Goal: Task Accomplishment & Management: Complete application form

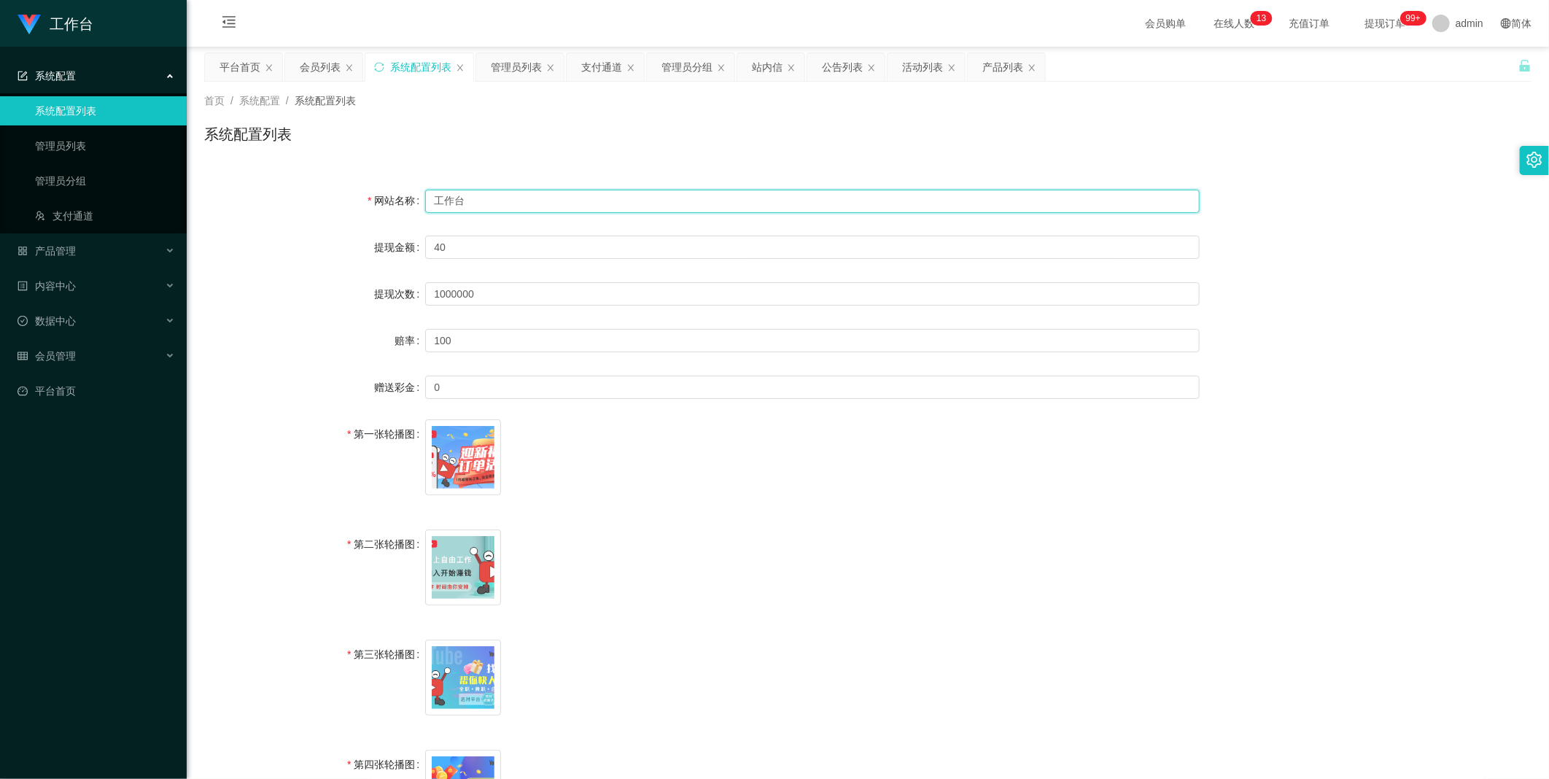
drag, startPoint x: 500, startPoint y: 205, endPoint x: 326, endPoint y: 198, distance: 173.7
click at [308, 198] on div "网站名称 工作台" at bounding box center [867, 200] width 1327 height 29
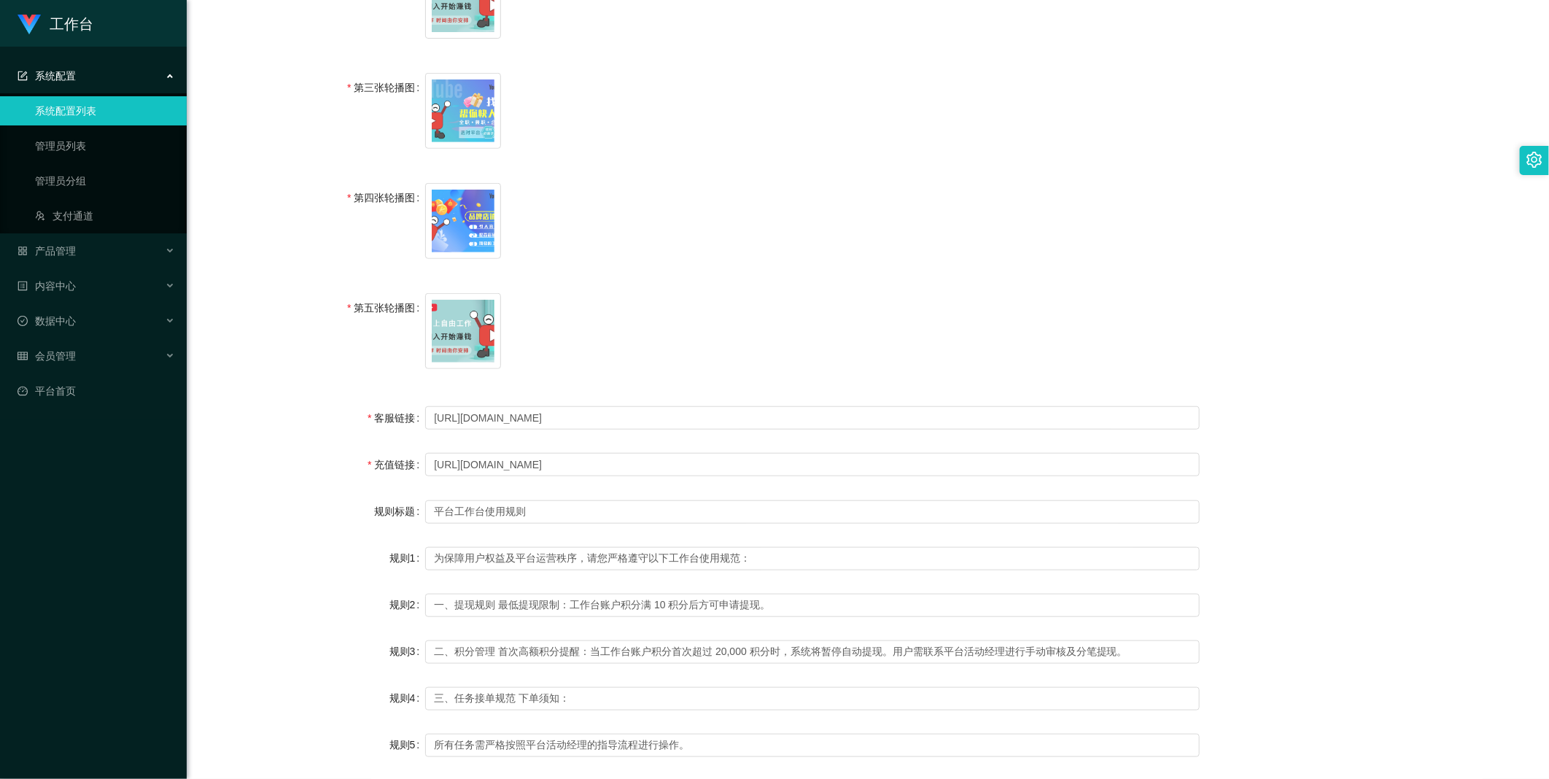
scroll to position [909, 0]
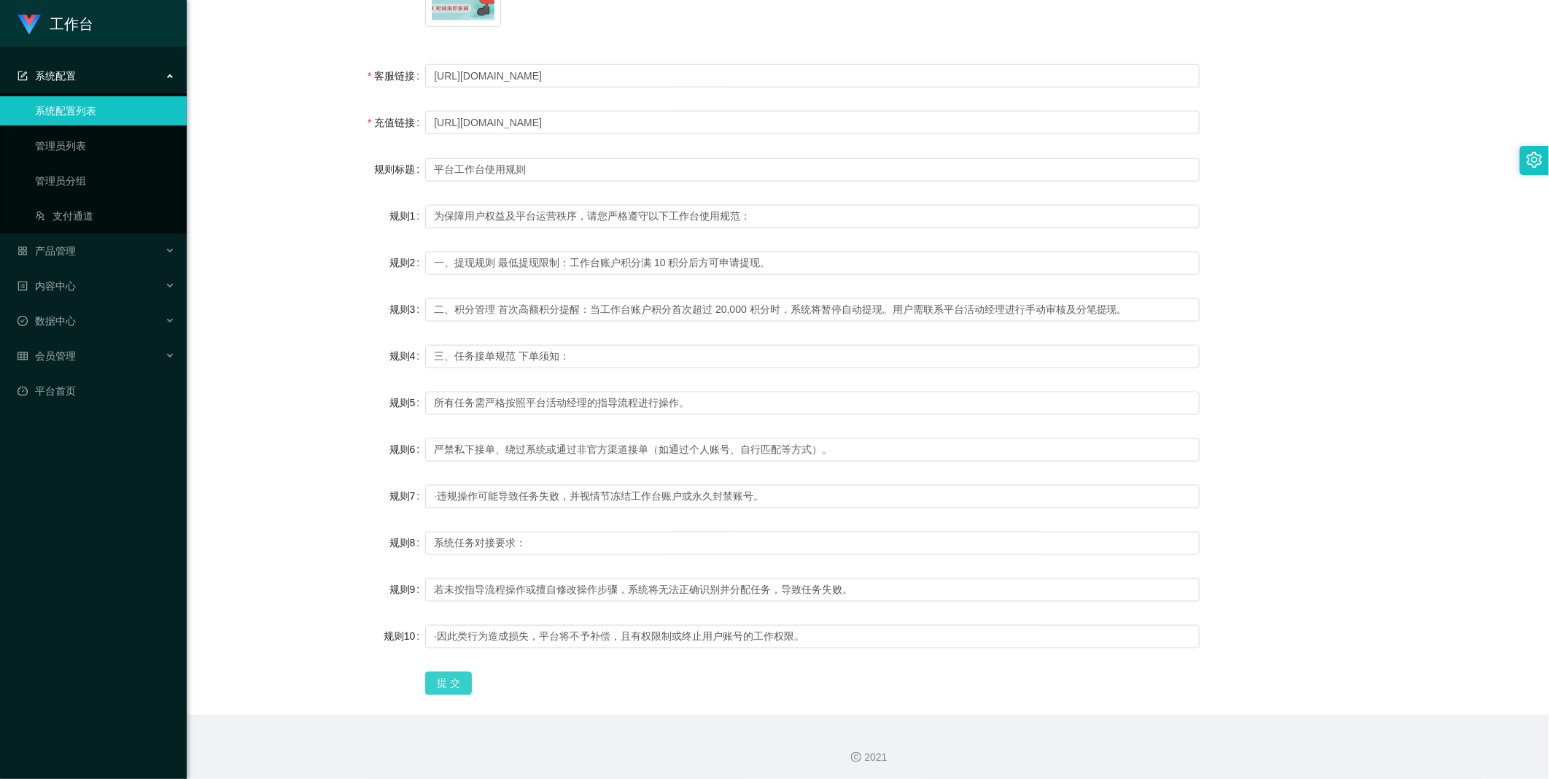
click at [440, 689] on button "提 交" at bounding box center [448, 683] width 47 height 23
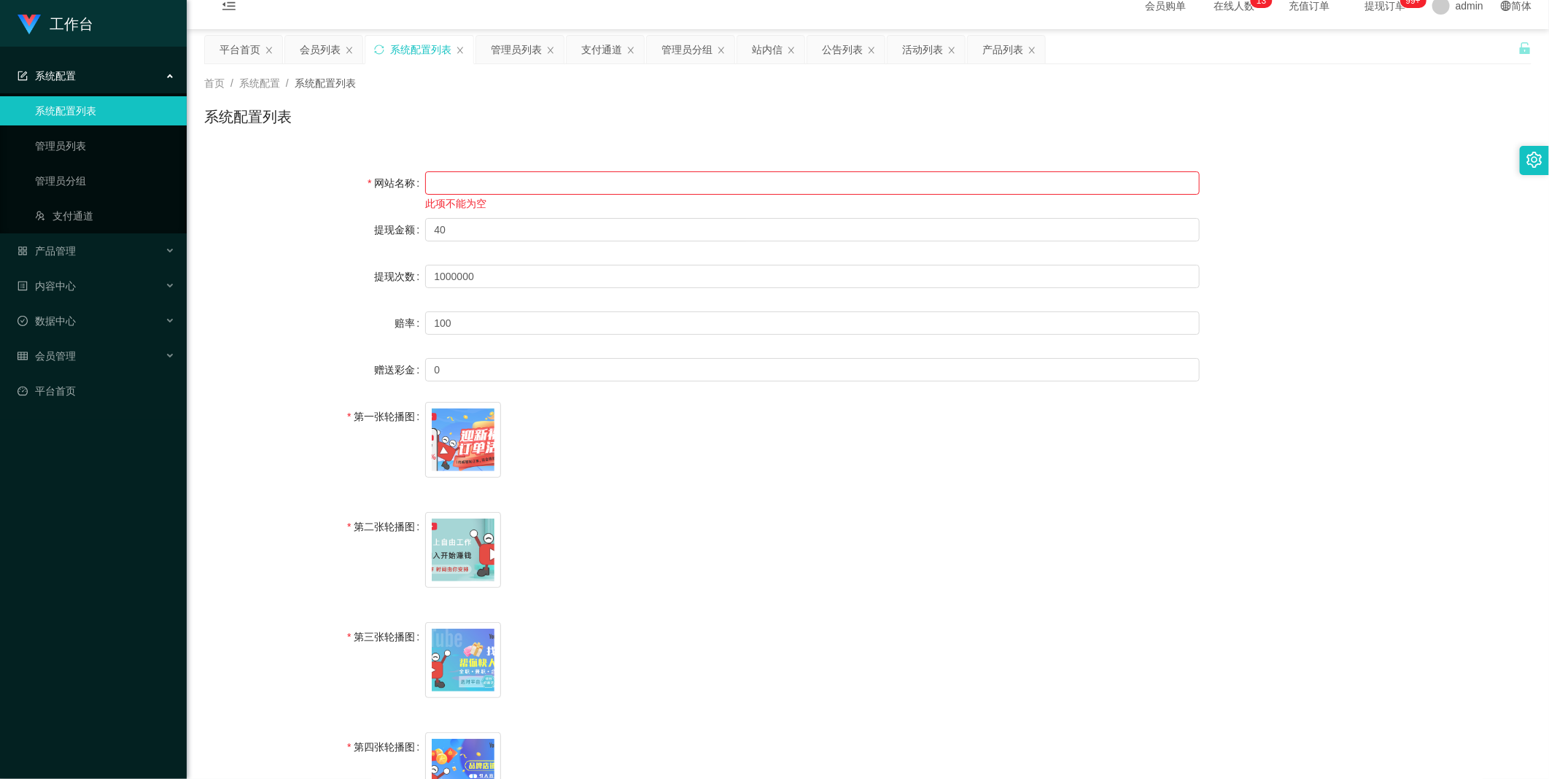
scroll to position [0, 0]
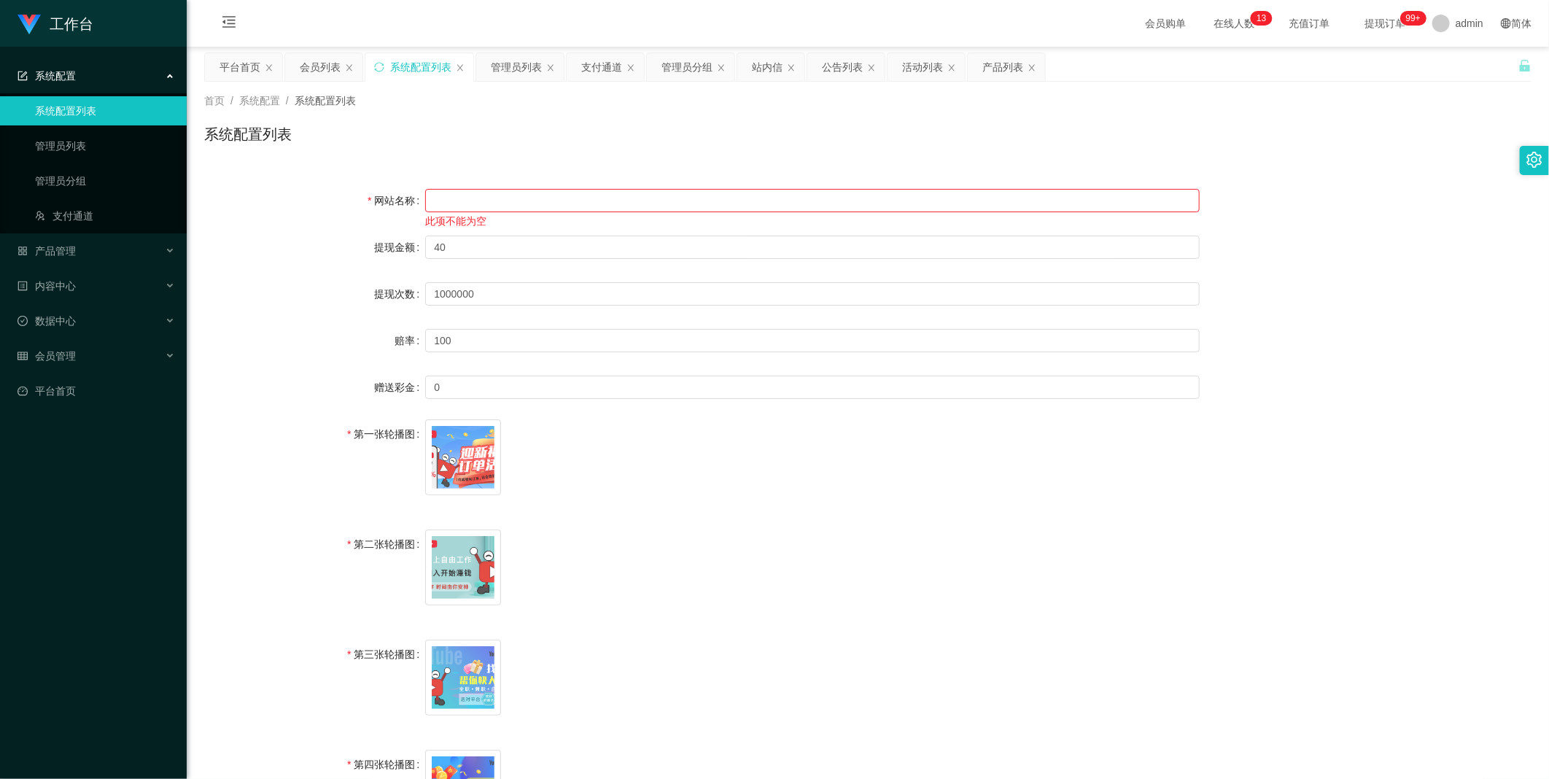
click at [452, 212] on div "此项不能为空" at bounding box center [812, 207] width 774 height 43
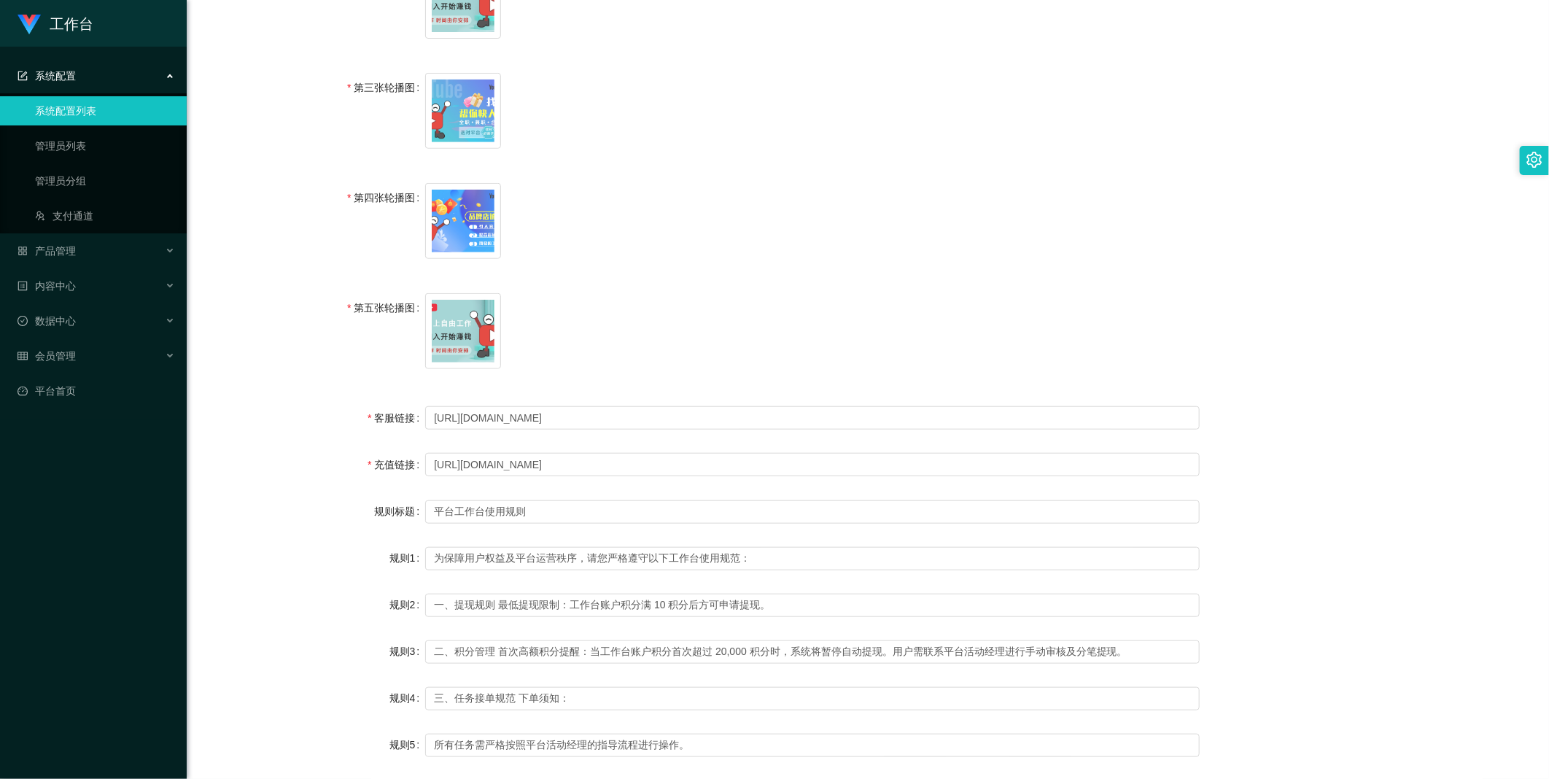
scroll to position [909, 0]
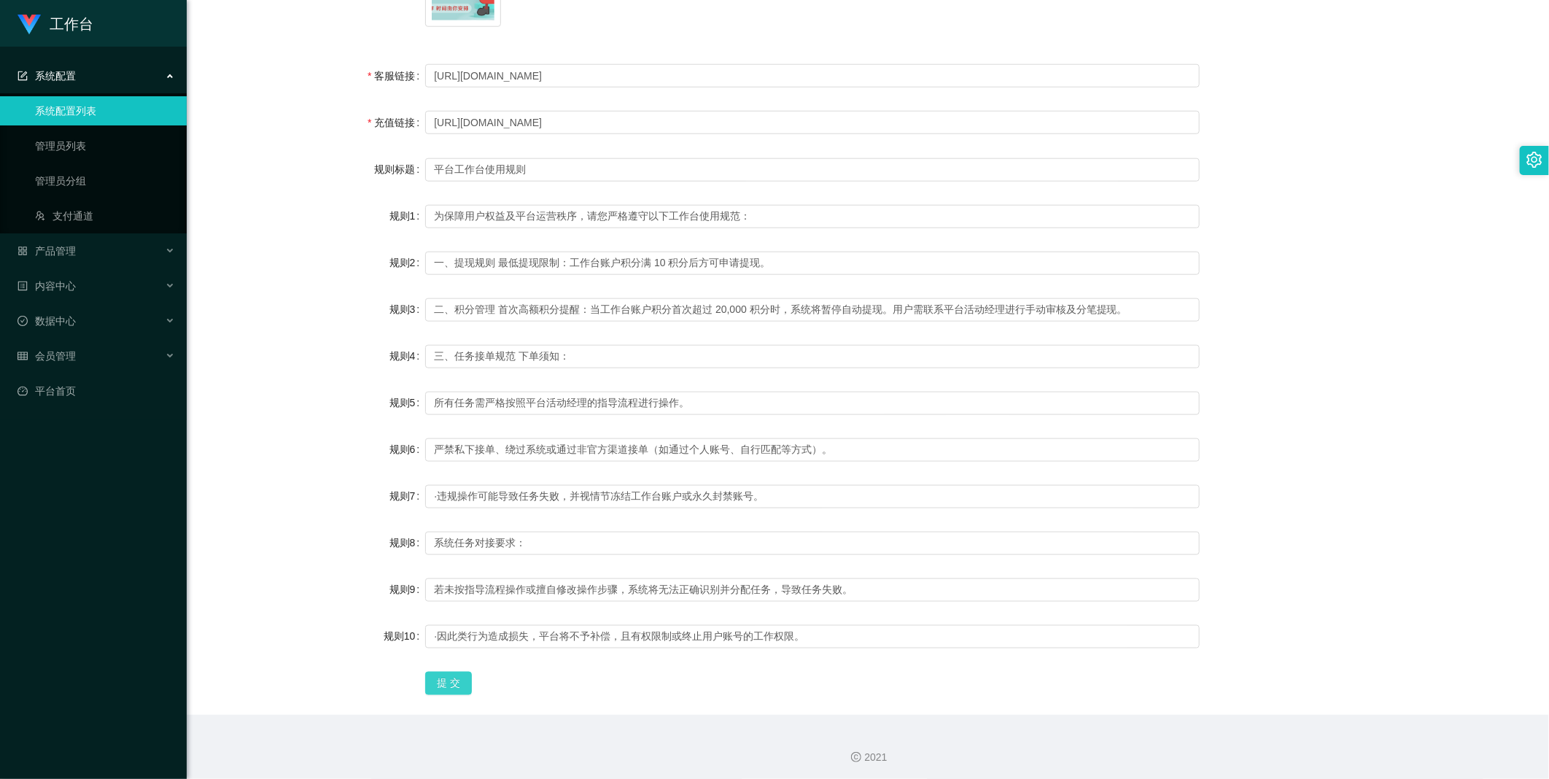
click at [426, 677] on button "提 交" at bounding box center [448, 683] width 47 height 23
click at [435, 674] on button "提 交" at bounding box center [448, 683] width 47 height 23
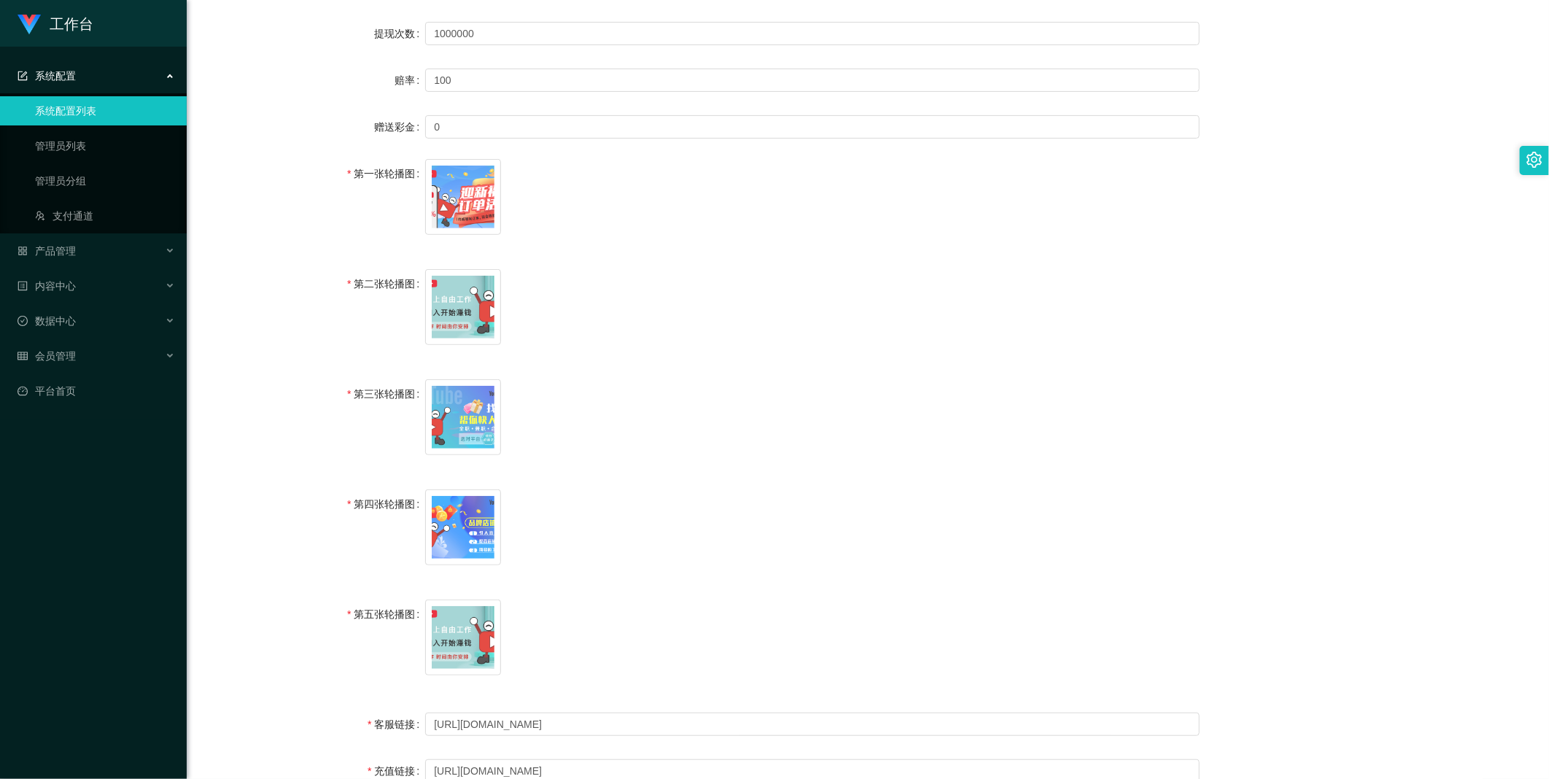
scroll to position [0, 0]
